Goal: Communication & Community: Participate in discussion

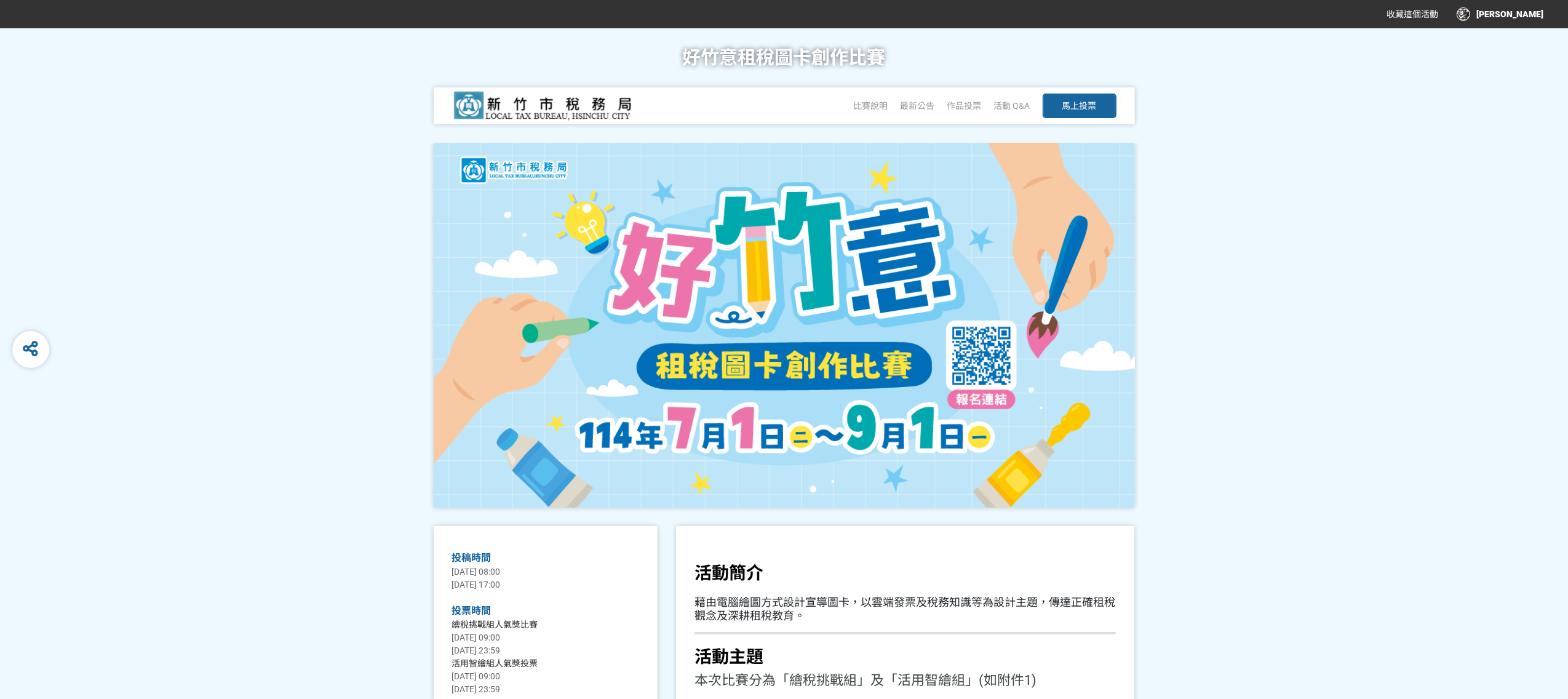
click at [1089, 102] on span "馬上投票" at bounding box center [1080, 106] width 34 height 10
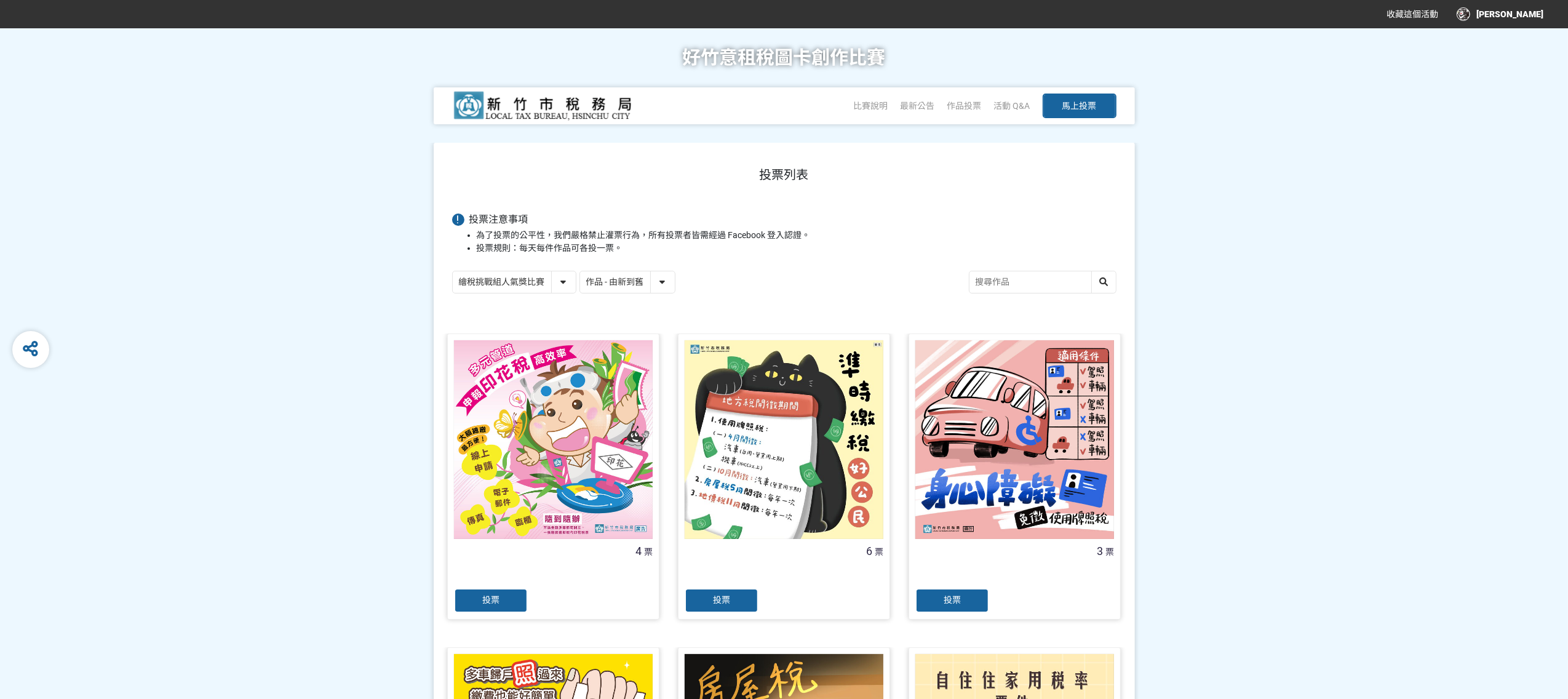
click at [669, 277] on select "作品 - 由新到舊 作品 - 由舊到新 票數 - 由多到少 票數 - 由少到多" at bounding box center [626, 282] width 94 height 22
select select "vote"
click at [581, 272] on select "作品 - 由新到舊 作品 - 由舊到新 票數 - 由多到少 票數 - 由少到多" at bounding box center [626, 282] width 94 height 22
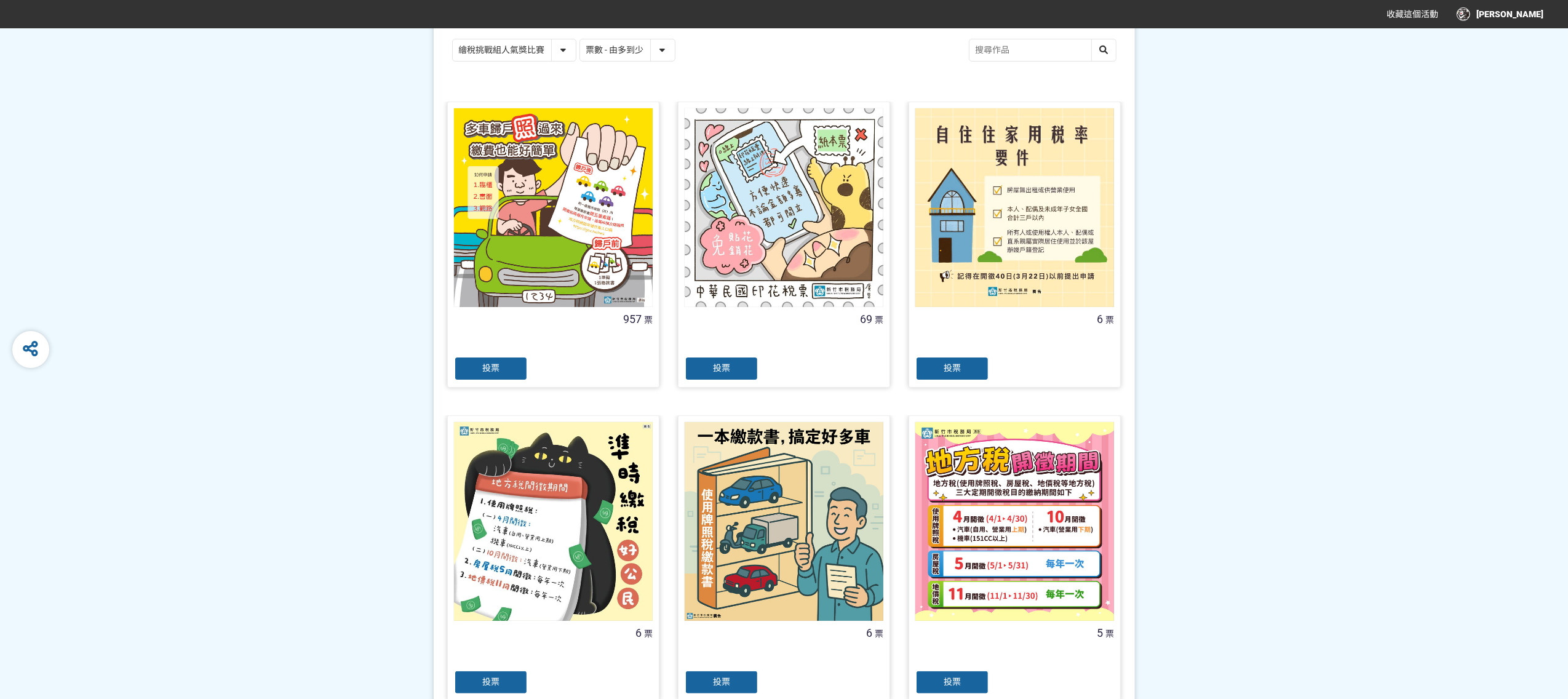
scroll to position [737, 0]
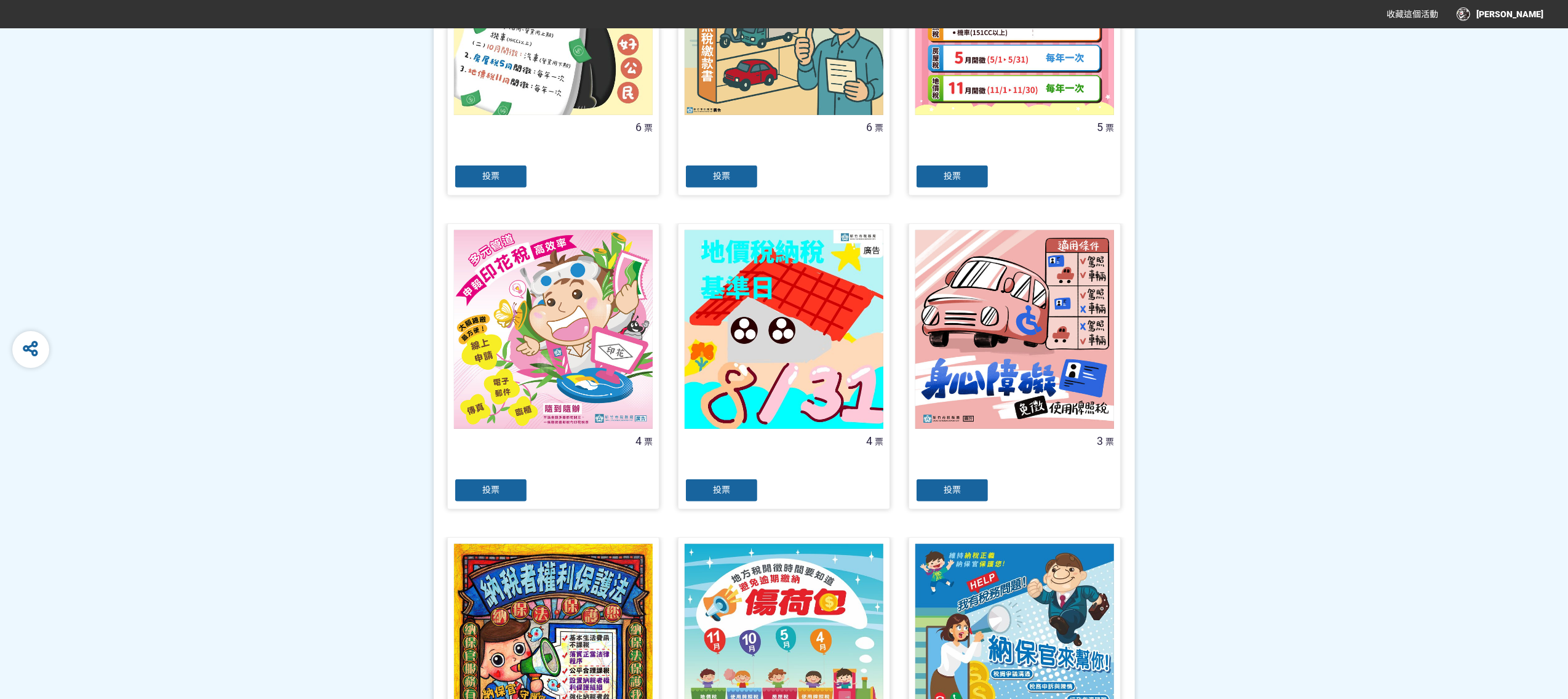
click at [969, 488] on div "投票" at bounding box center [952, 490] width 74 height 25
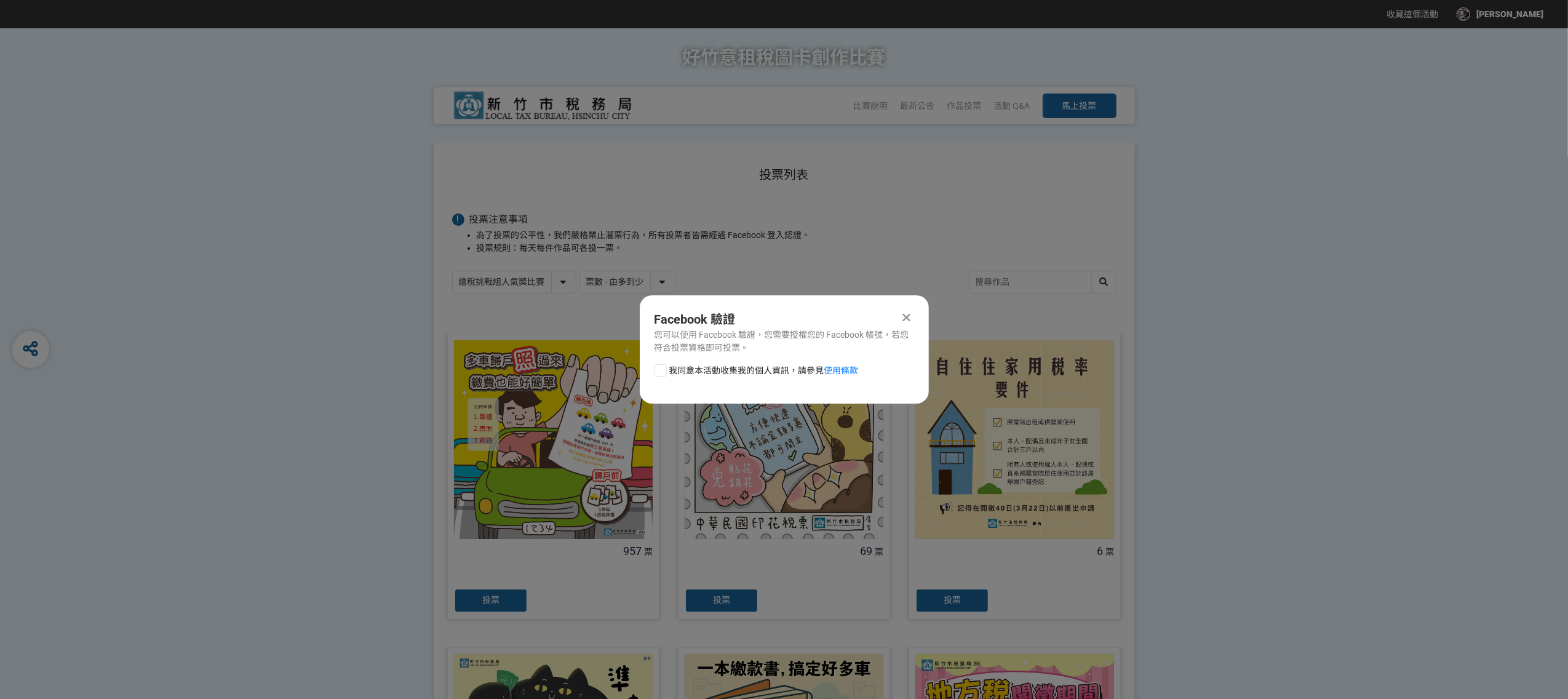
scroll to position [0, 0]
click at [648, 369] on div "我同意本活動收集我的個人資訊，請參見 使用條款" at bounding box center [784, 376] width 289 height 25
click at [661, 372] on div at bounding box center [660, 369] width 12 height 12
checkbox input "true"
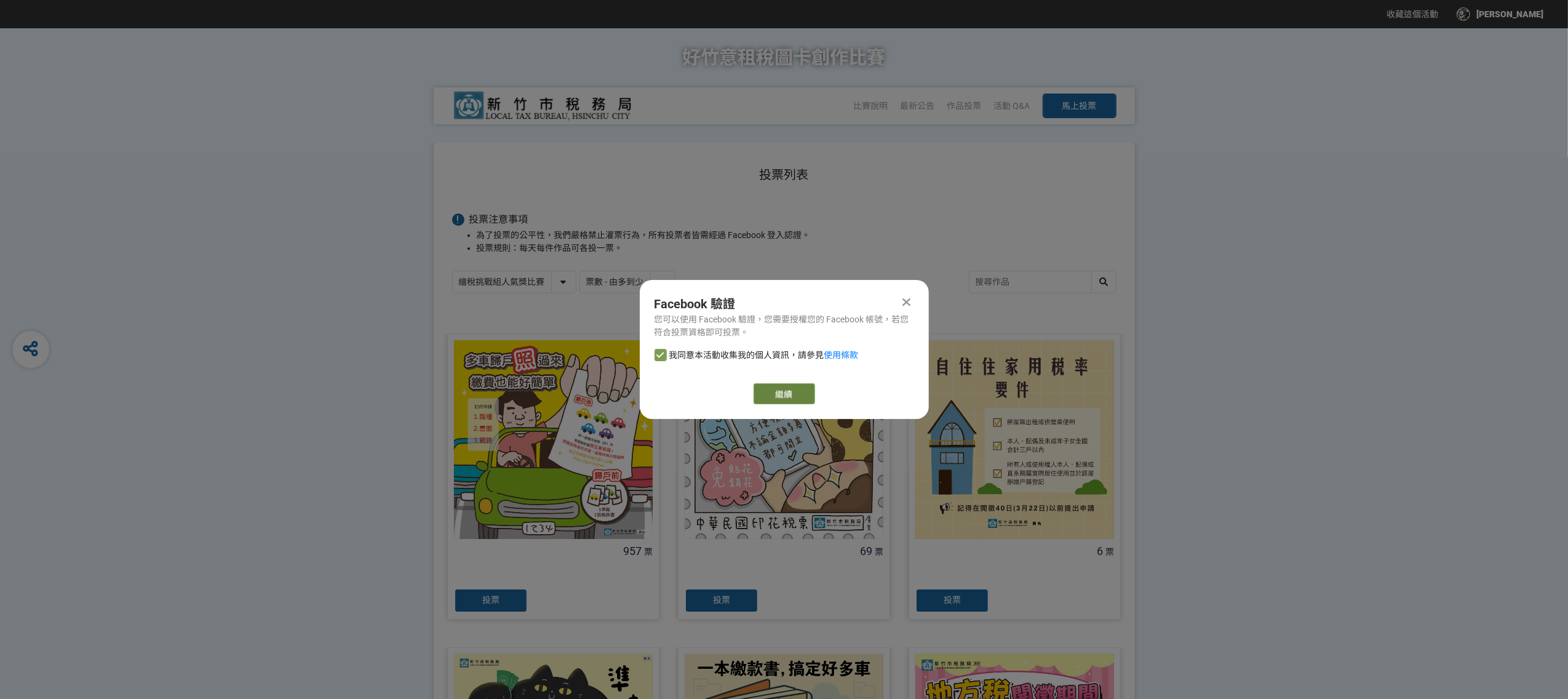
click at [781, 392] on link "繼續" at bounding box center [784, 393] width 62 height 21
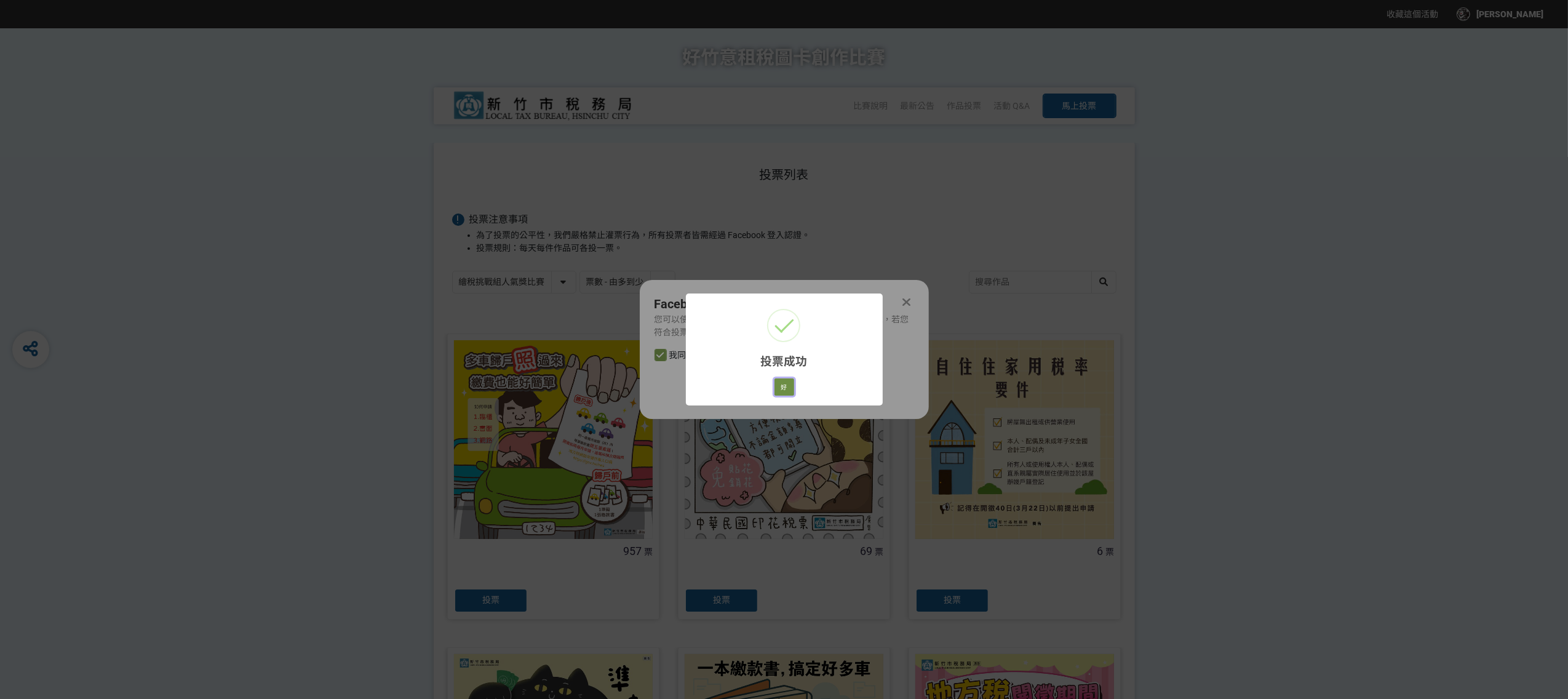
click at [786, 381] on button "好" at bounding box center [784, 387] width 20 height 17
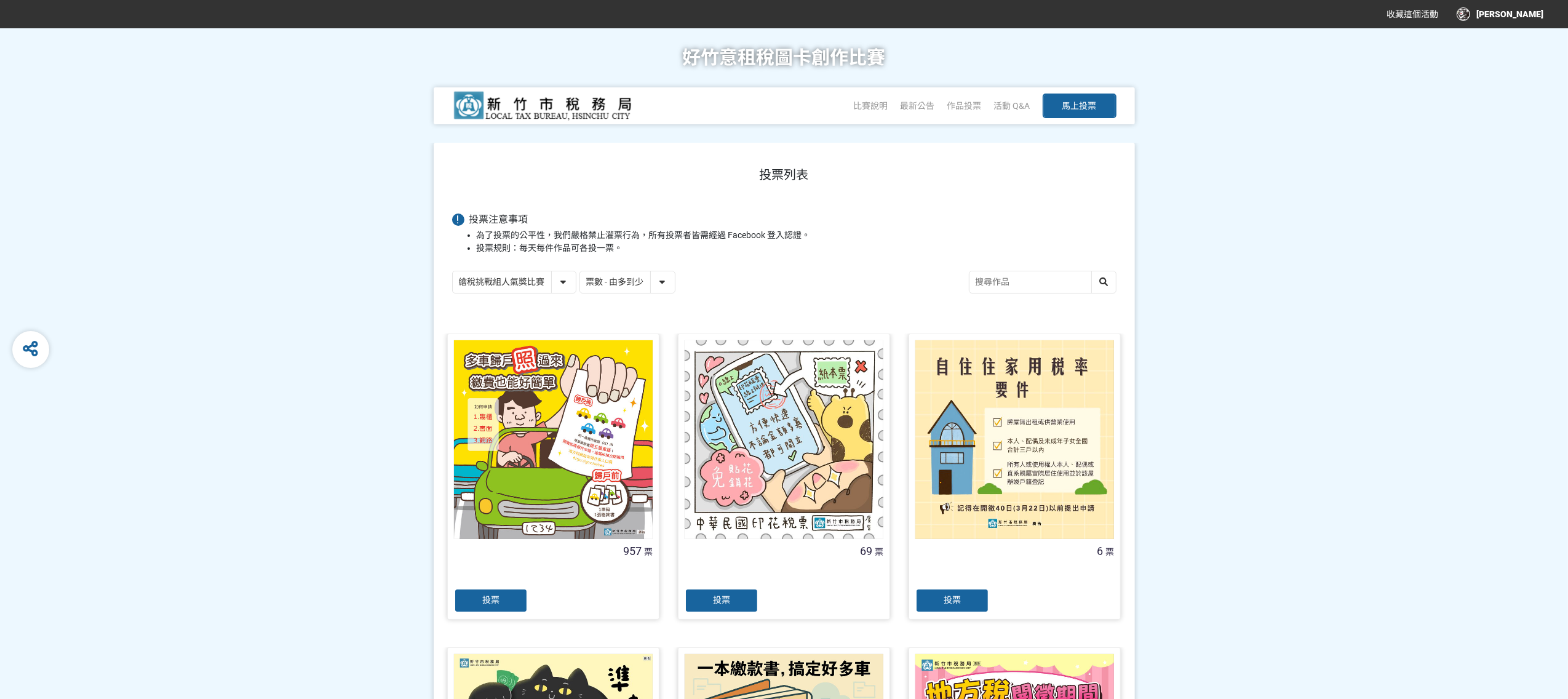
click at [562, 286] on select "繪稅挑戰組人氣獎比賽 活用智繪組人氣獎投票" at bounding box center [513, 282] width 123 height 22
select select "13167"
click at [452, 272] on select "繪稅挑戰組人氣獎比賽 活用智繪組人氣獎投票" at bounding box center [513, 282] width 123 height 22
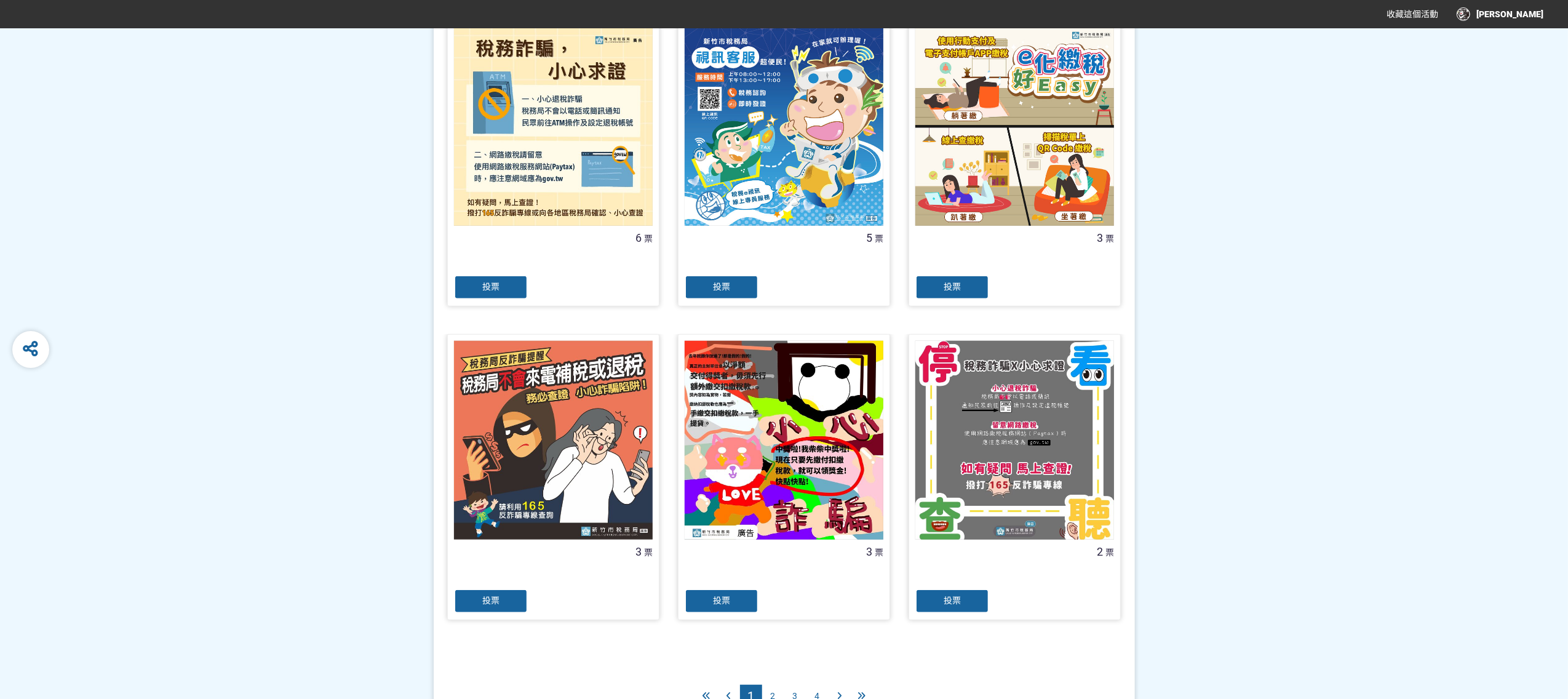
scroll to position [1009, 0]
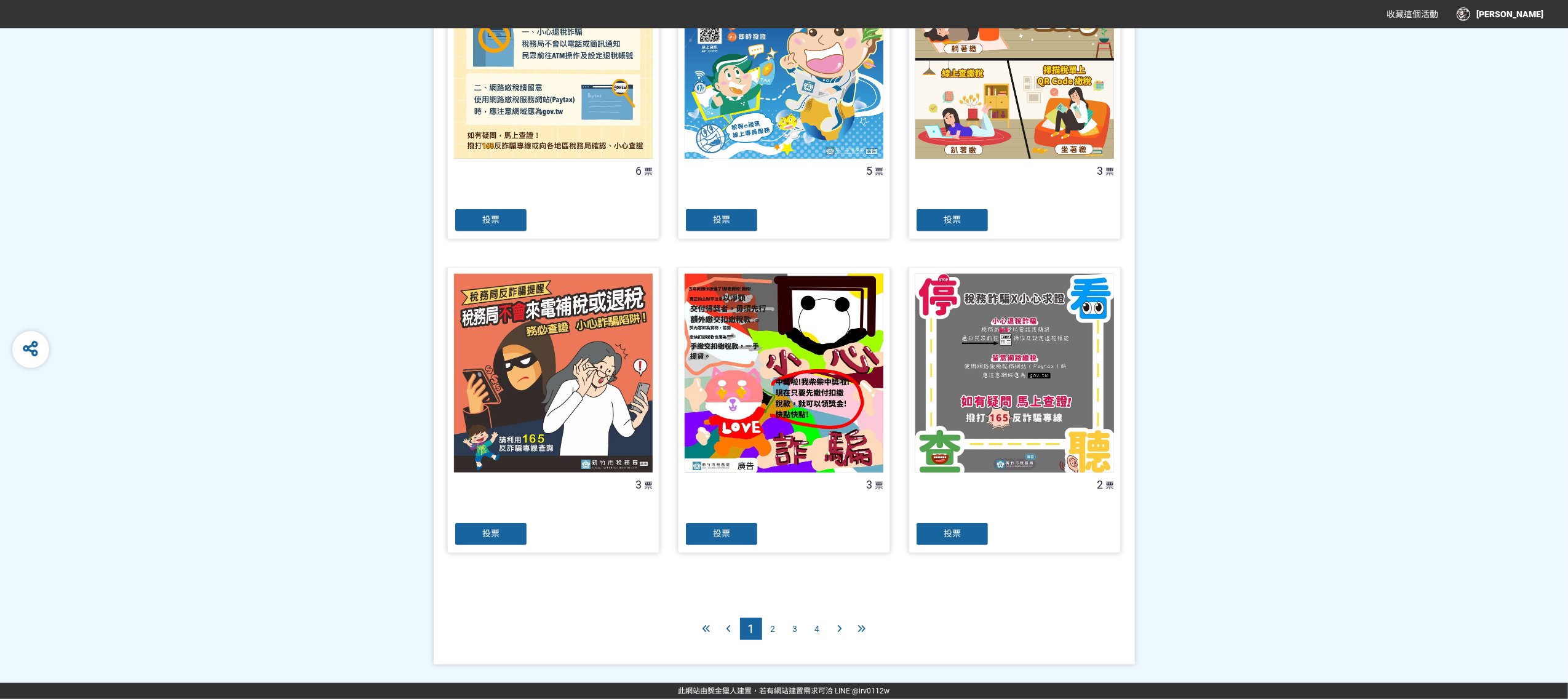
click at [509, 536] on div "投票" at bounding box center [491, 534] width 74 height 25
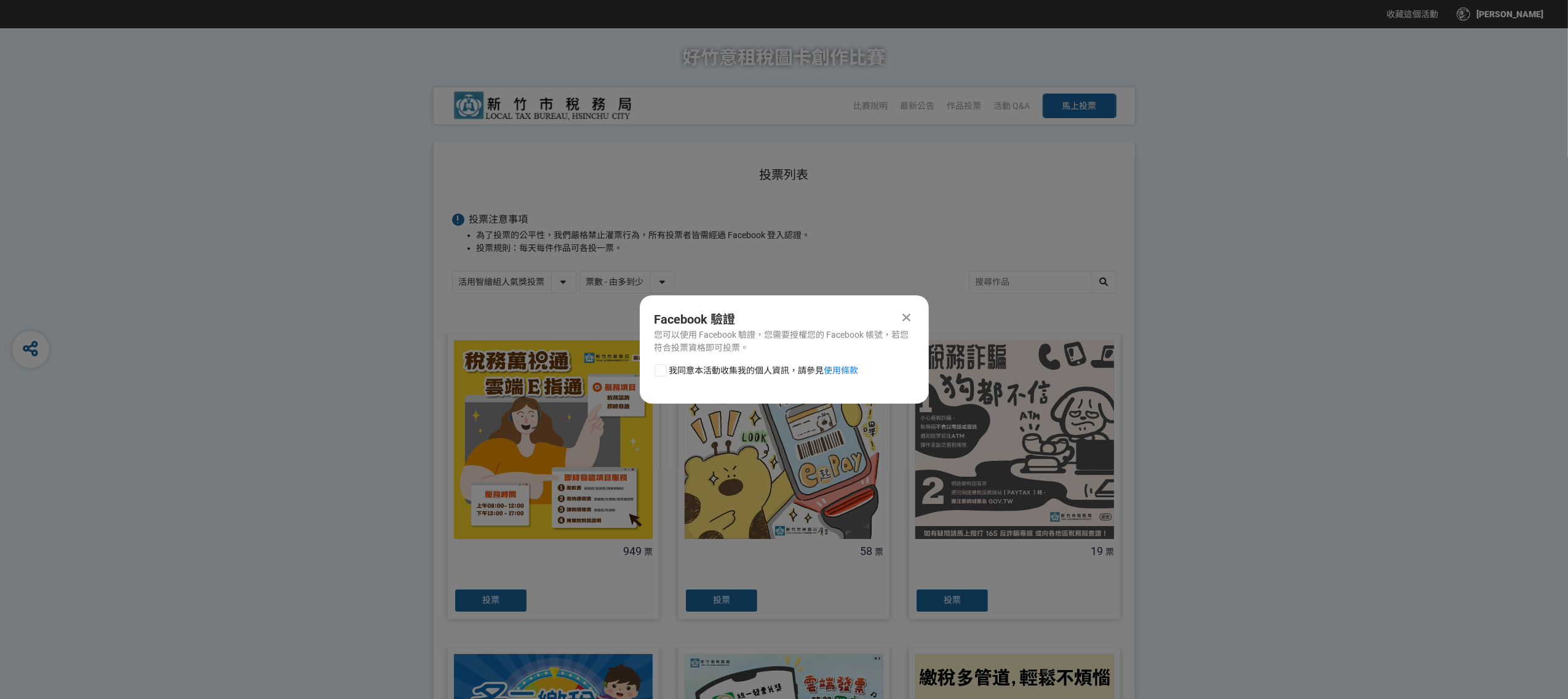
scroll to position [0, 0]
drag, startPoint x: 663, startPoint y: 369, endPoint x: 675, endPoint y: 369, distance: 12.0
click at [663, 369] on div at bounding box center [660, 369] width 12 height 12
checkbox input "true"
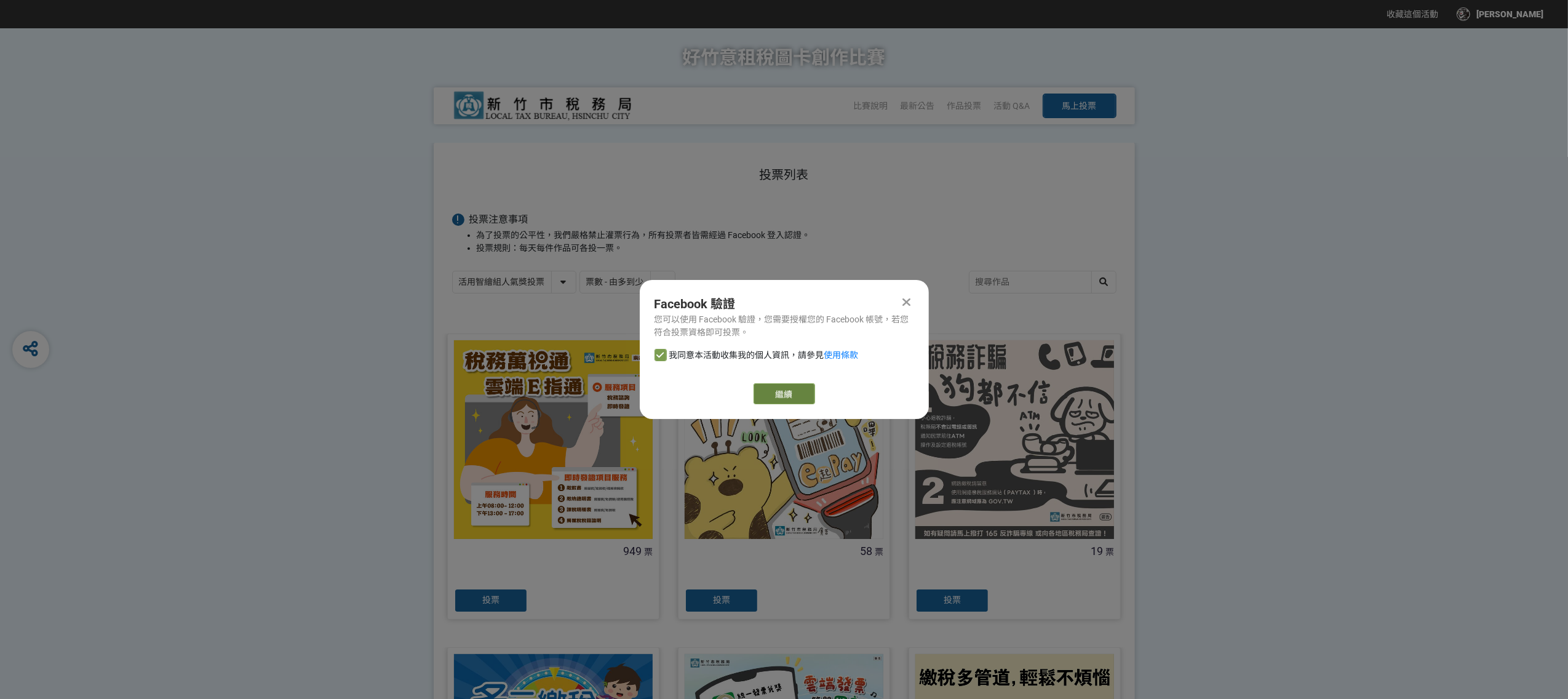
click at [787, 395] on link "繼續" at bounding box center [784, 393] width 62 height 21
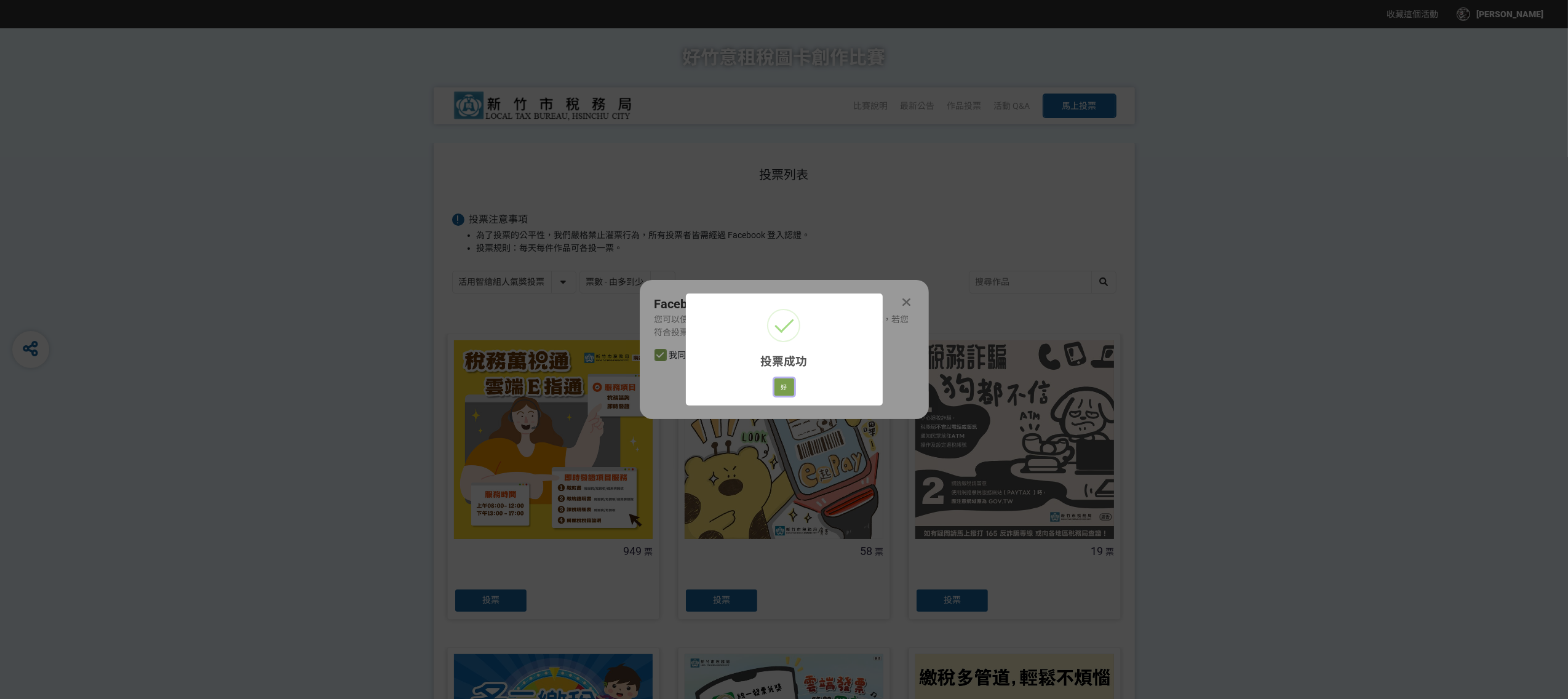
drag, startPoint x: 783, startPoint y: 389, endPoint x: 805, endPoint y: 389, distance: 22.0
click at [783, 389] on button "好" at bounding box center [784, 387] width 20 height 17
